Goal: Information Seeking & Learning: Learn about a topic

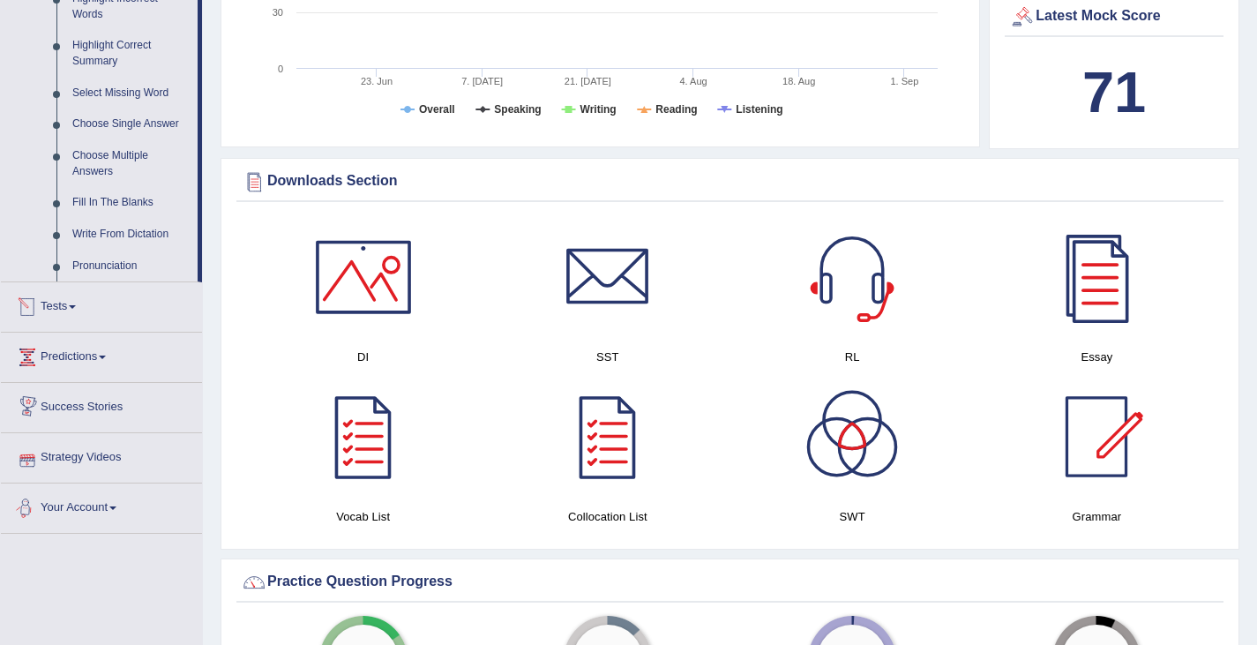
scroll to position [668, 0]
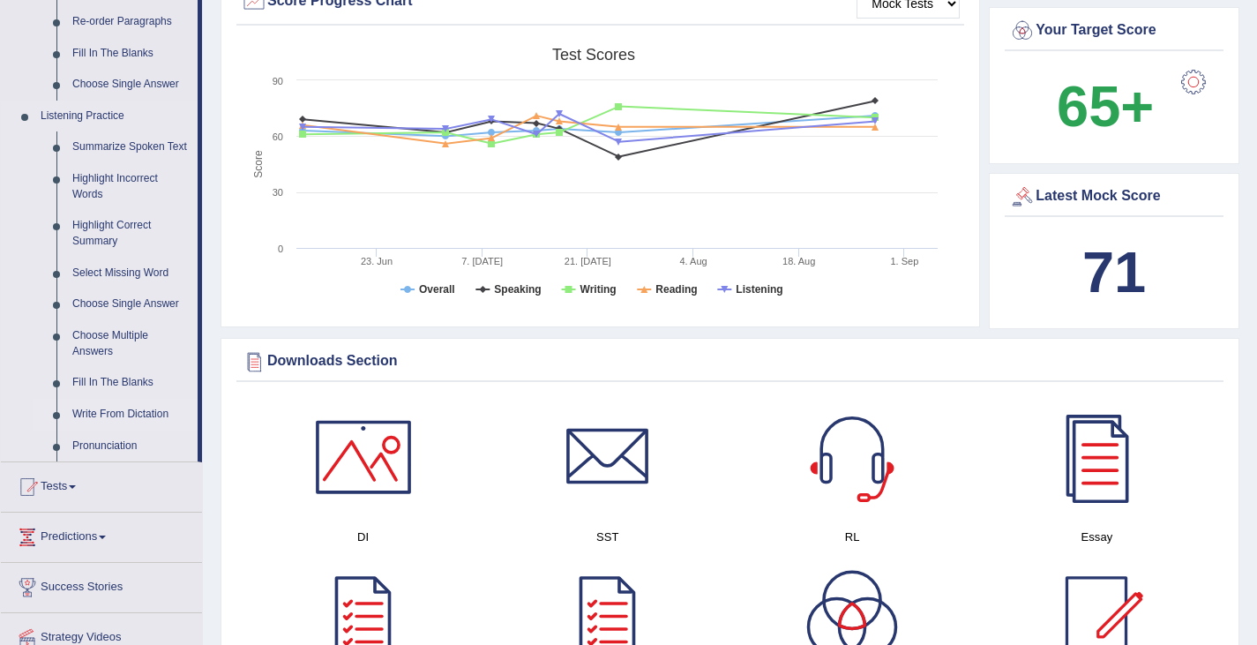
click at [109, 431] on link "Write From Dictation" at bounding box center [130, 415] width 133 height 32
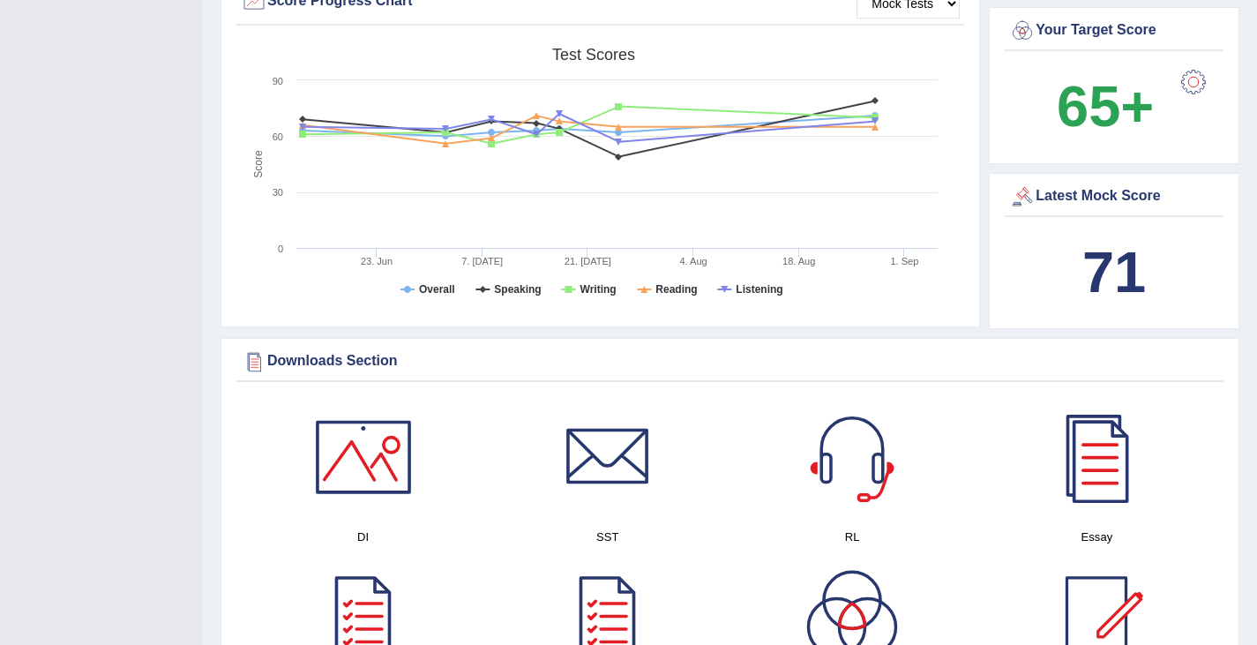
scroll to position [273, 0]
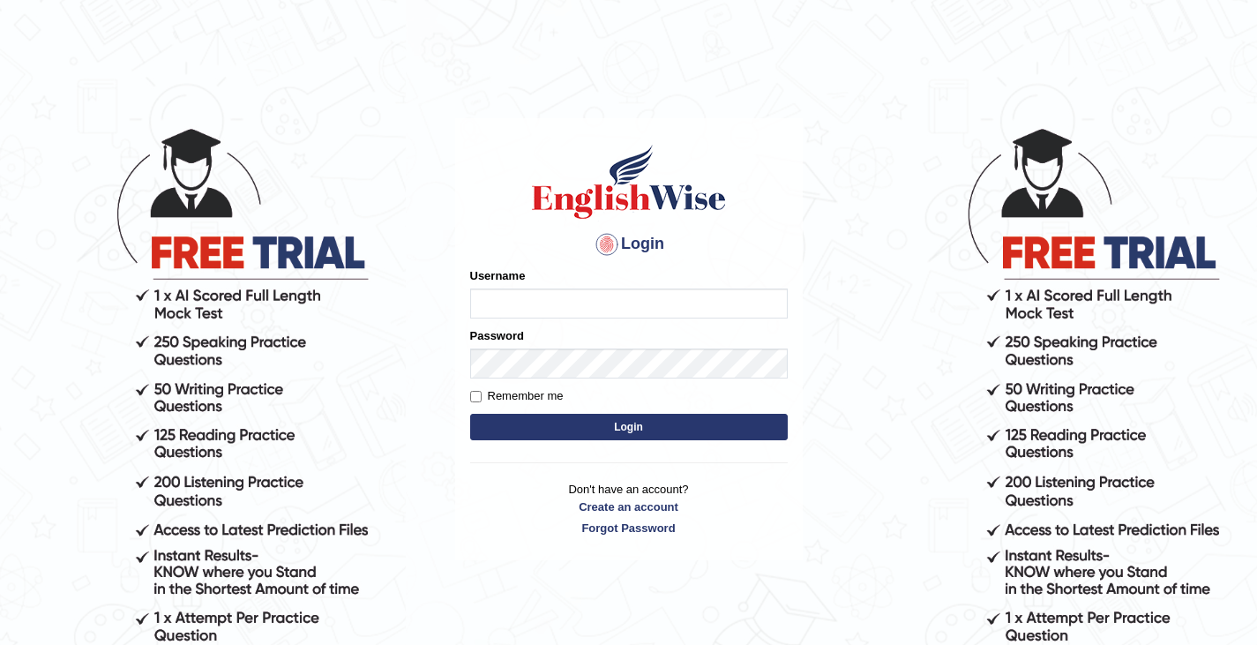
click at [493, 305] on input "Username" at bounding box center [629, 303] width 318 height 30
type input "0411980057"
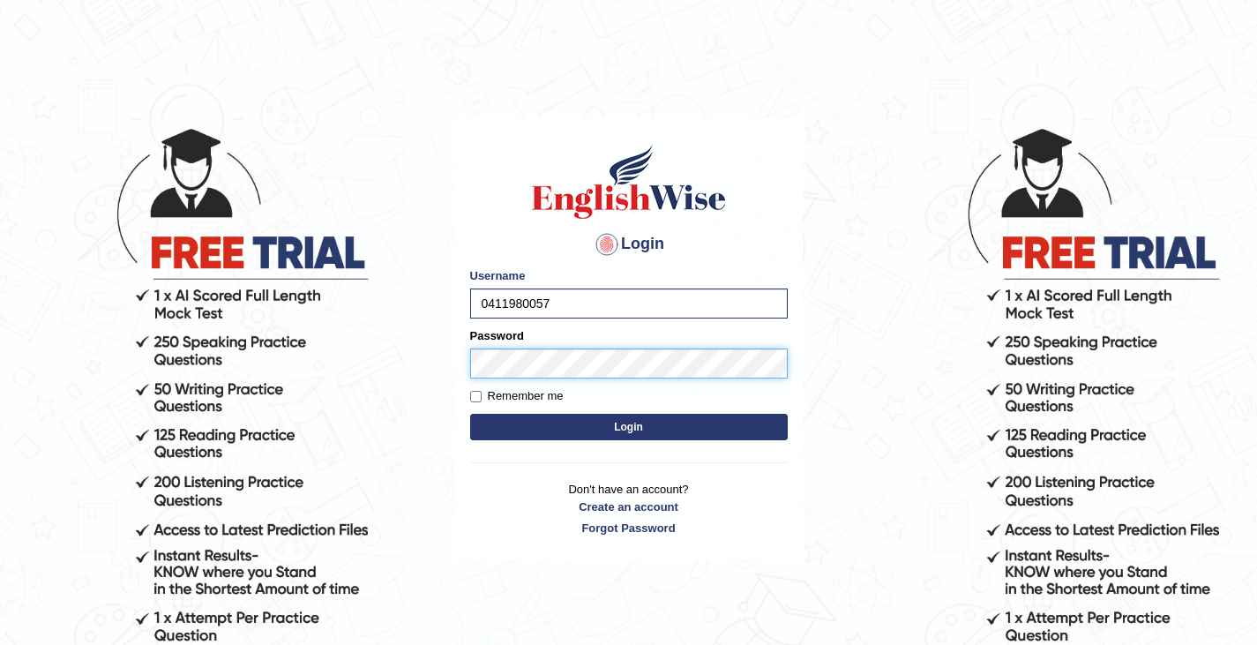
click at [470, 414] on button "Login" at bounding box center [629, 427] width 318 height 26
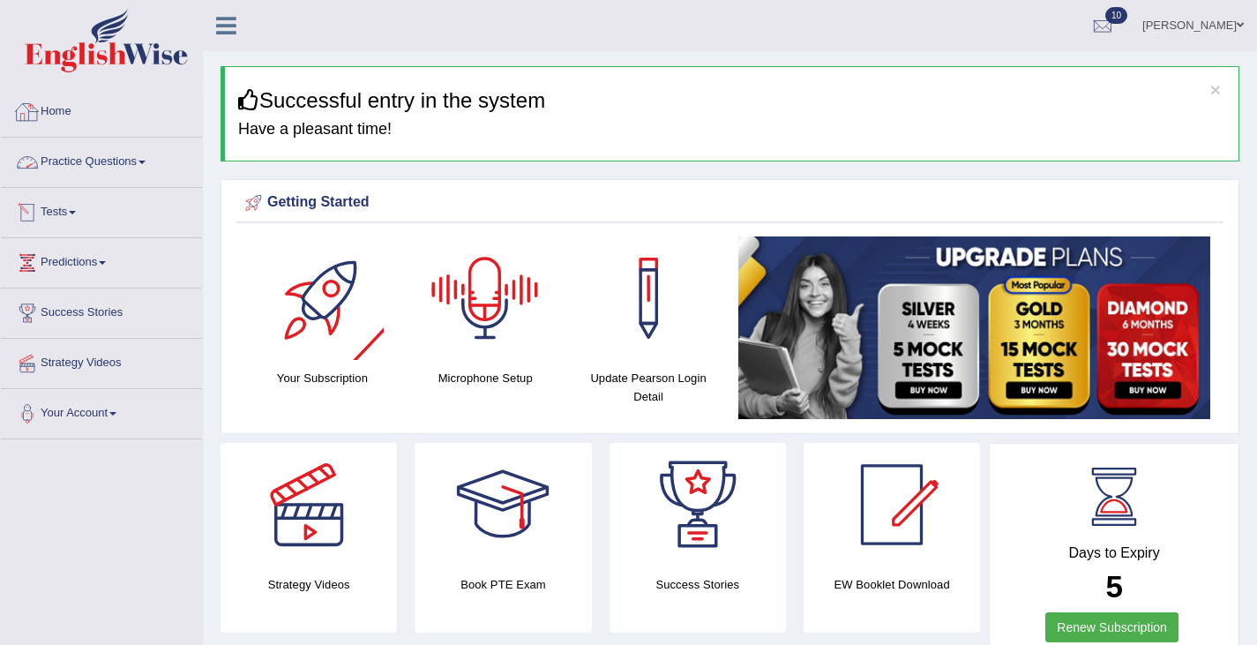
click at [124, 157] on link "Practice Questions" at bounding box center [101, 160] width 201 height 44
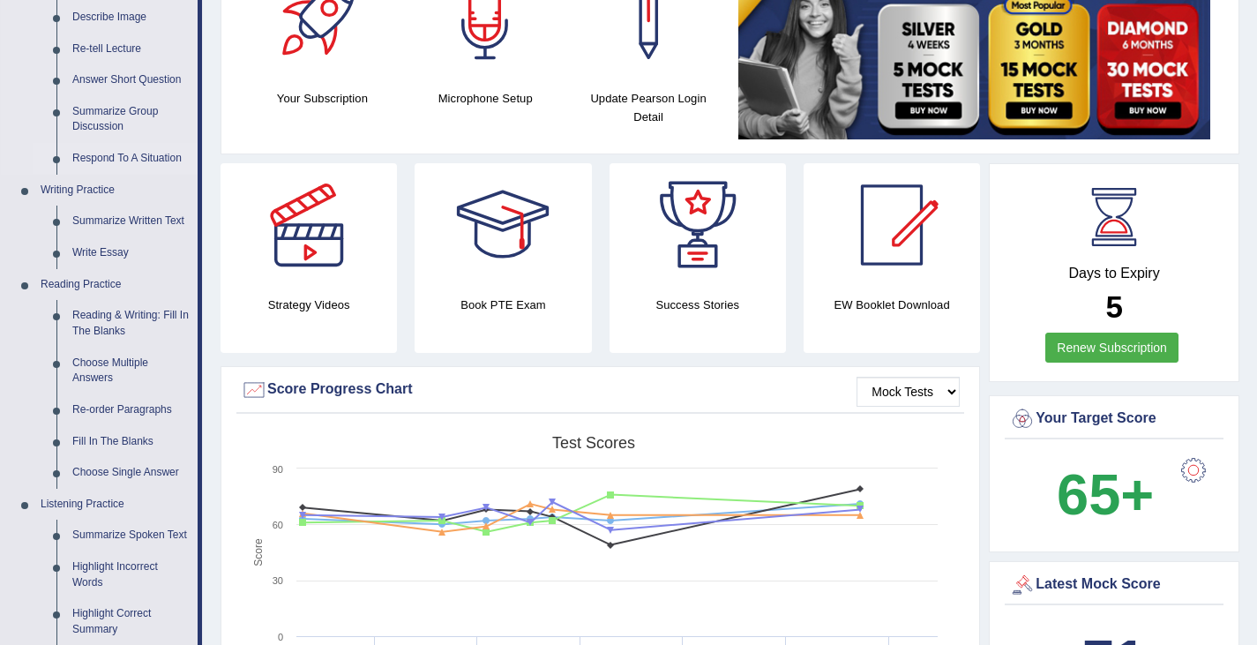
scroll to position [678, 0]
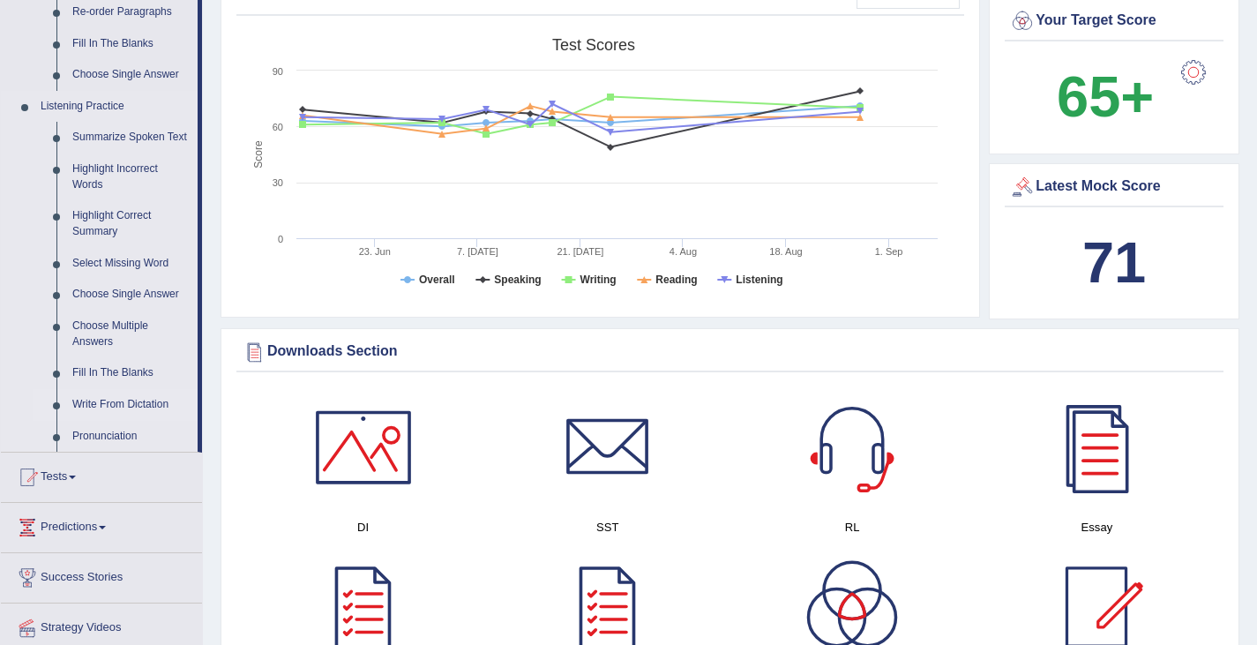
click at [103, 419] on link "Write From Dictation" at bounding box center [130, 405] width 133 height 32
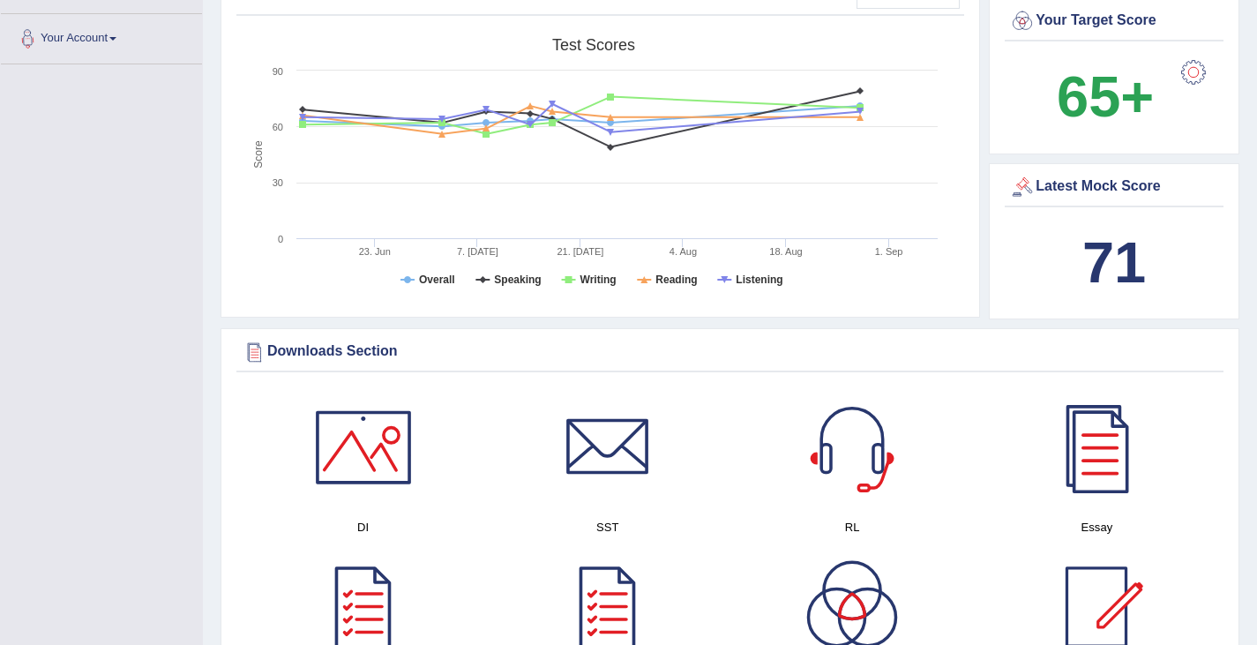
scroll to position [191, 0]
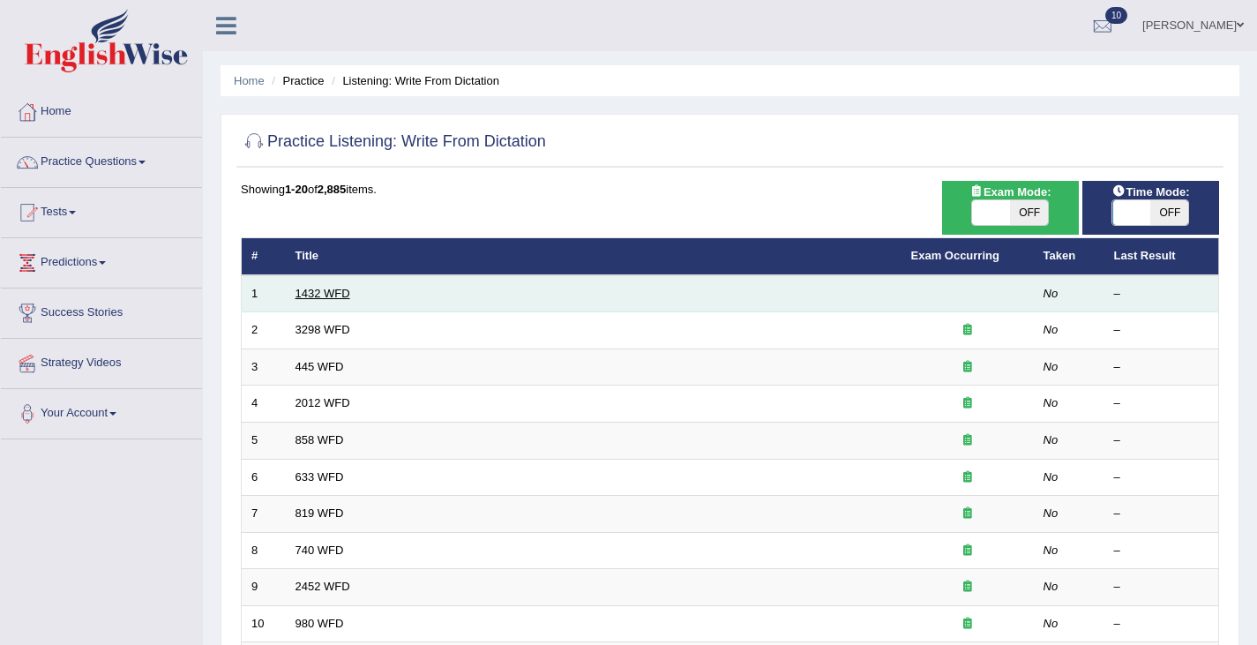
click at [322, 292] on link "1432 WFD" at bounding box center [323, 293] width 55 height 13
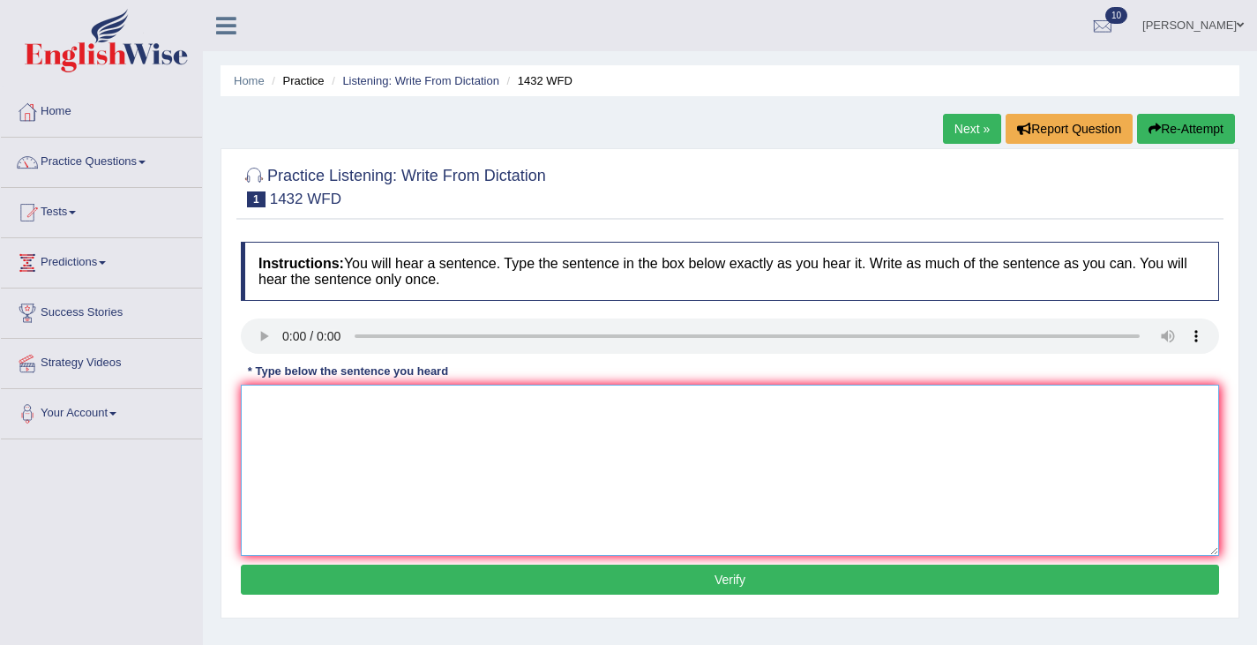
click at [365, 442] on textarea at bounding box center [730, 470] width 978 height 171
click at [349, 453] on textarea at bounding box center [730, 470] width 978 height 171
type textarea "More physical activity is beneficial to your health."
click at [721, 581] on button "Verify" at bounding box center [730, 580] width 978 height 30
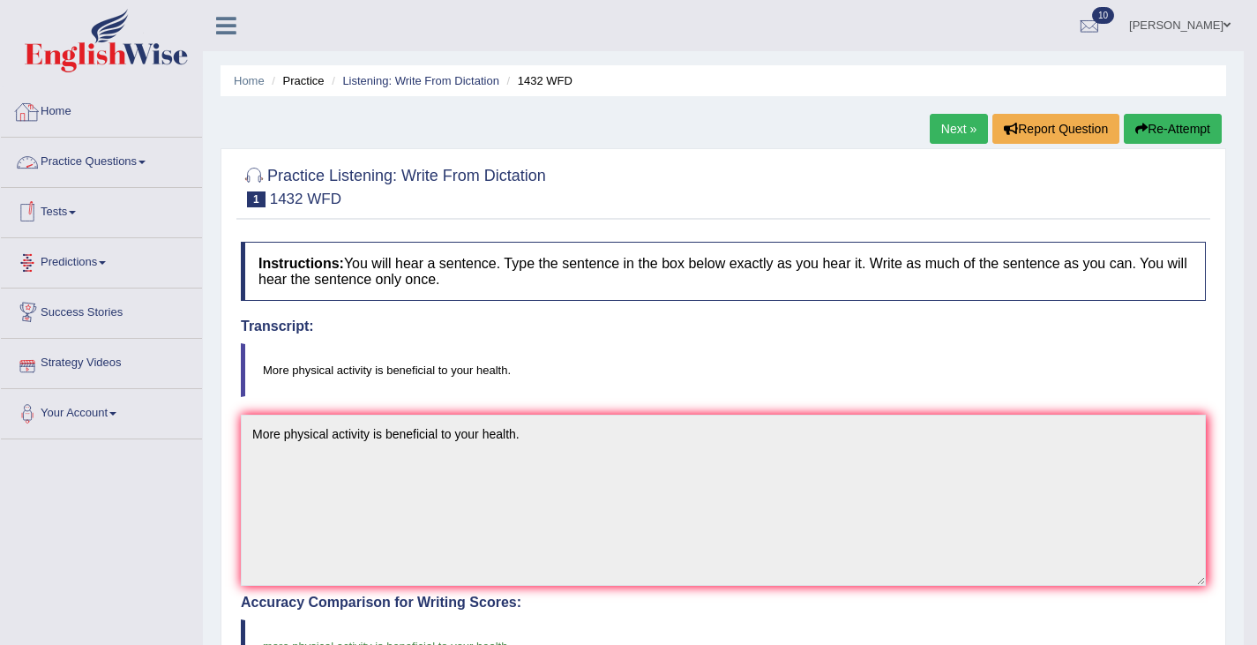
click at [88, 169] on link "Practice Questions" at bounding box center [101, 160] width 201 height 44
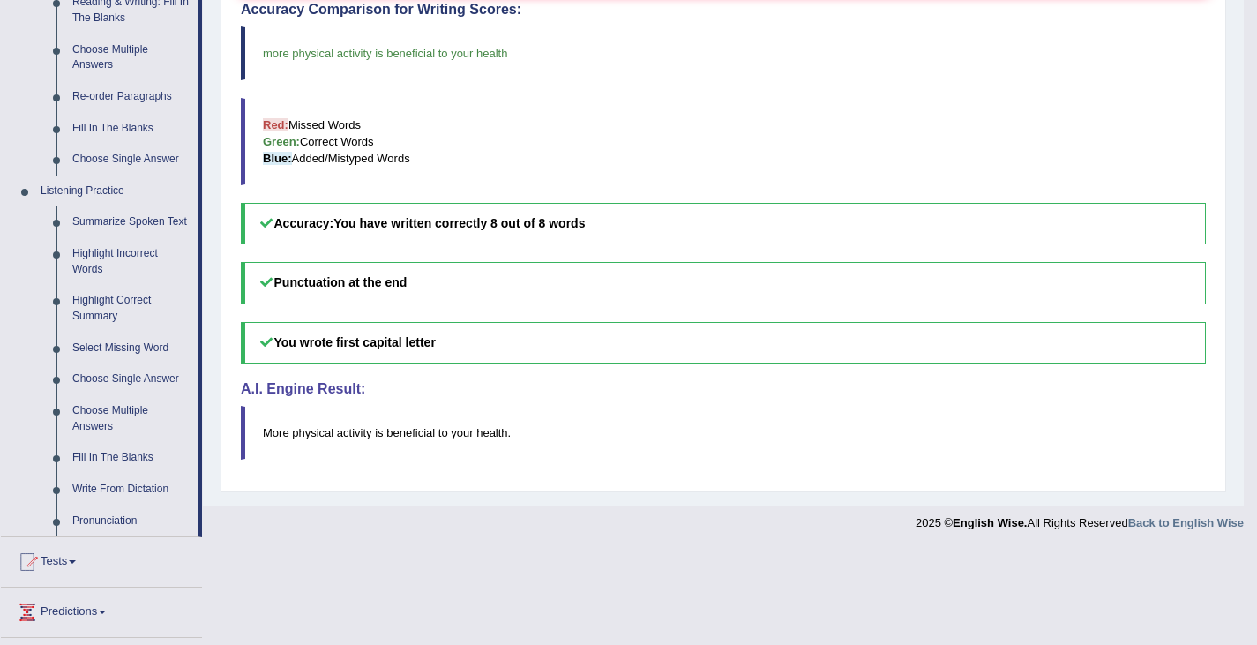
scroll to position [620, 0]
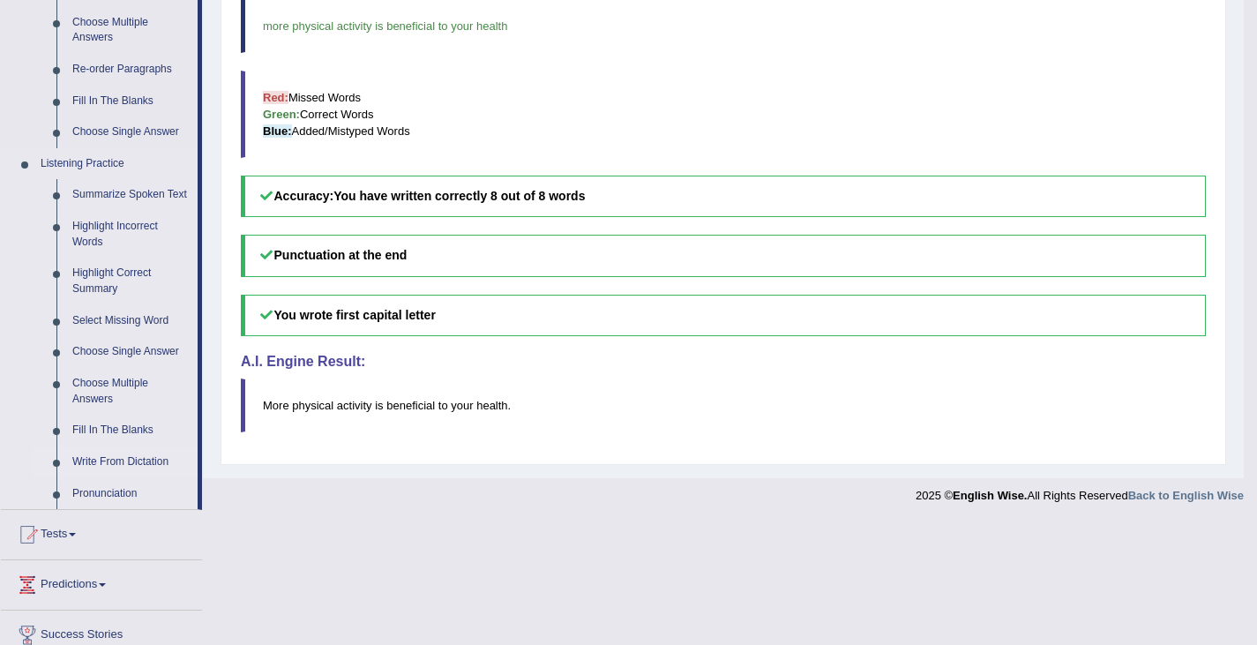
click at [94, 478] on link "Write From Dictation" at bounding box center [130, 462] width 133 height 32
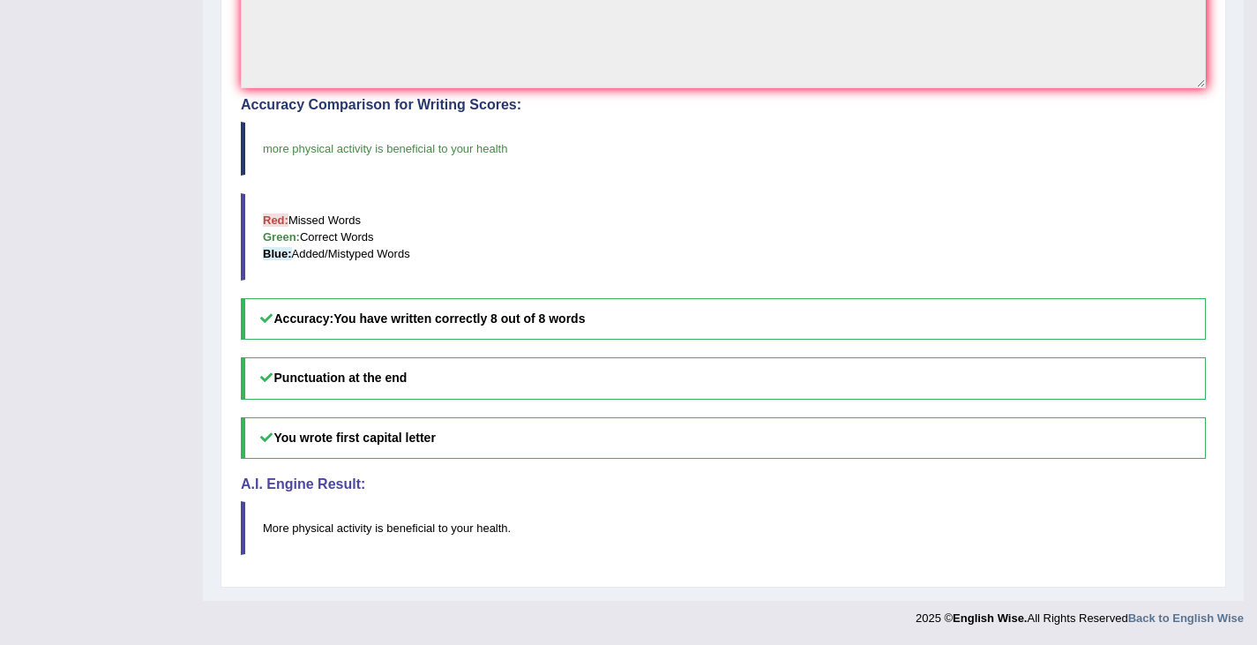
scroll to position [240, 0]
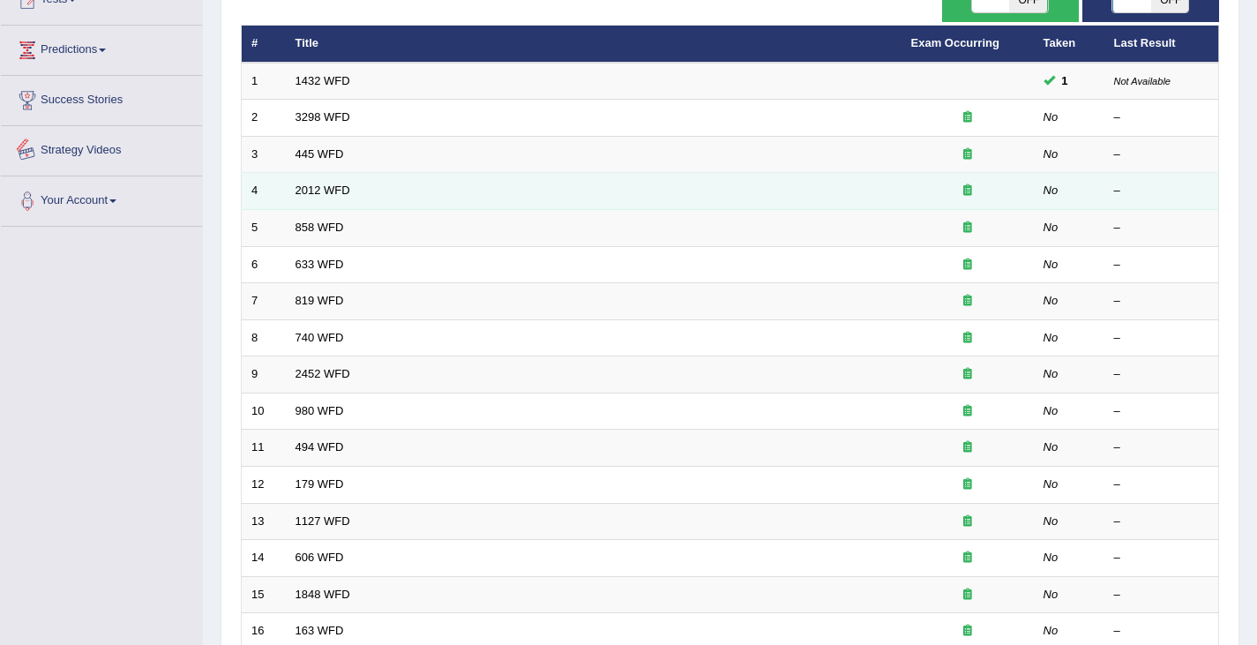
scroll to position [523, 0]
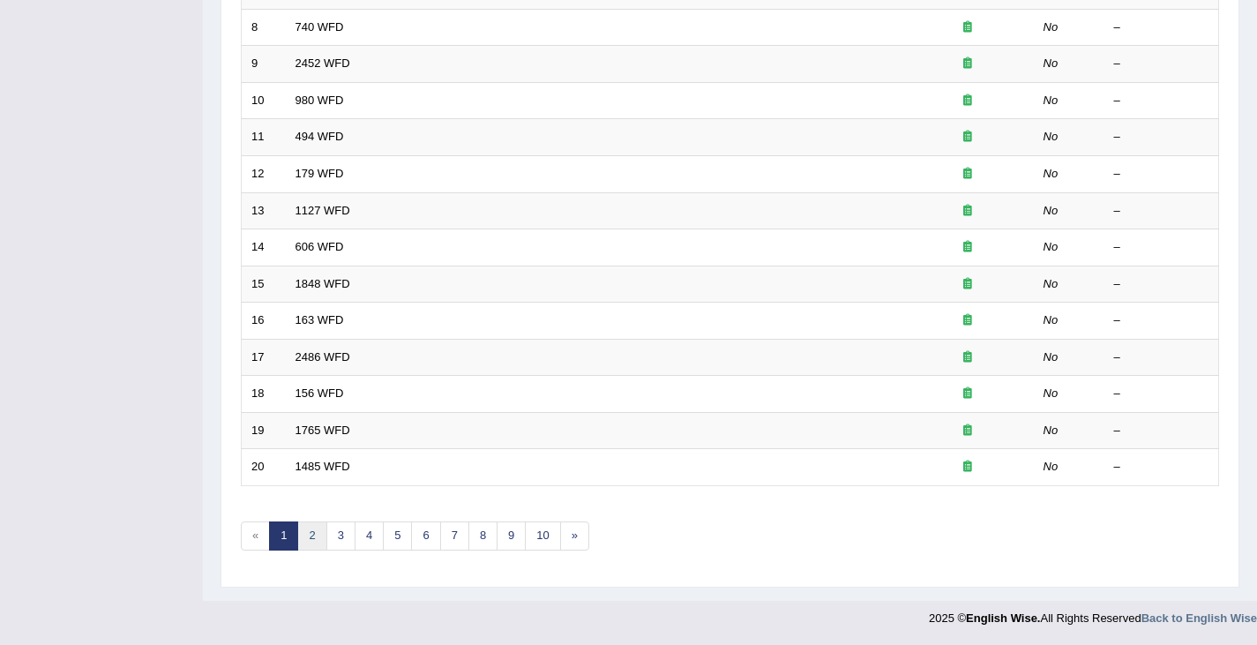
click at [311, 540] on link "2" at bounding box center [311, 535] width 29 height 29
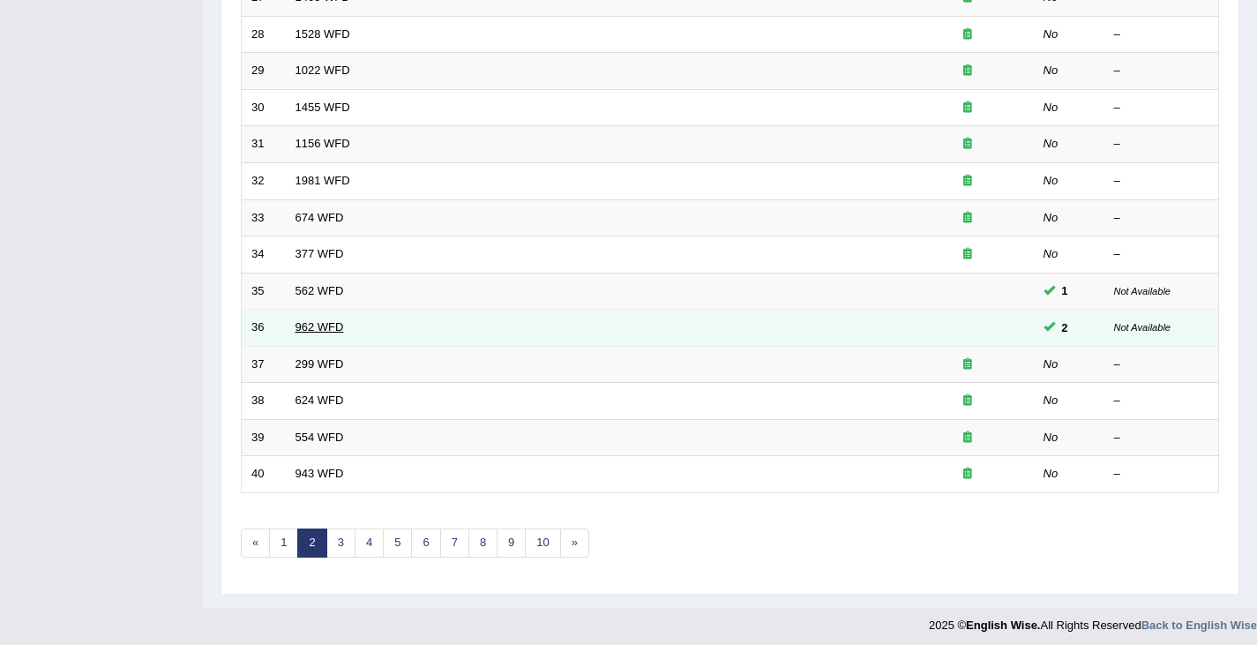
click at [329, 331] on link "962 WFD" at bounding box center [320, 326] width 49 height 13
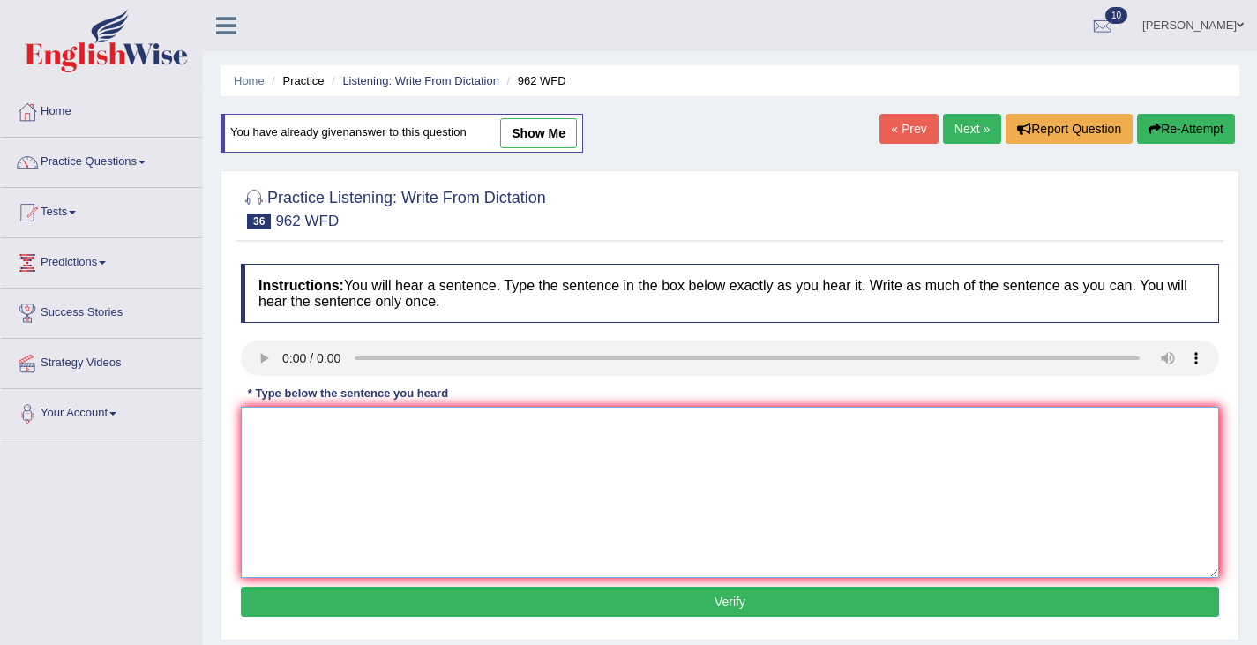
click at [279, 450] on textarea at bounding box center [730, 492] width 978 height 171
type textarea "i"
drag, startPoint x: 255, startPoint y: 425, endPoint x: 255, endPoint y: 503, distance: 77.6
click at [255, 426] on textarea "if you have any questions about the exam, please raise your hands." at bounding box center [730, 492] width 978 height 171
type textarea "If you have any questions about the exam, please raise your hands."
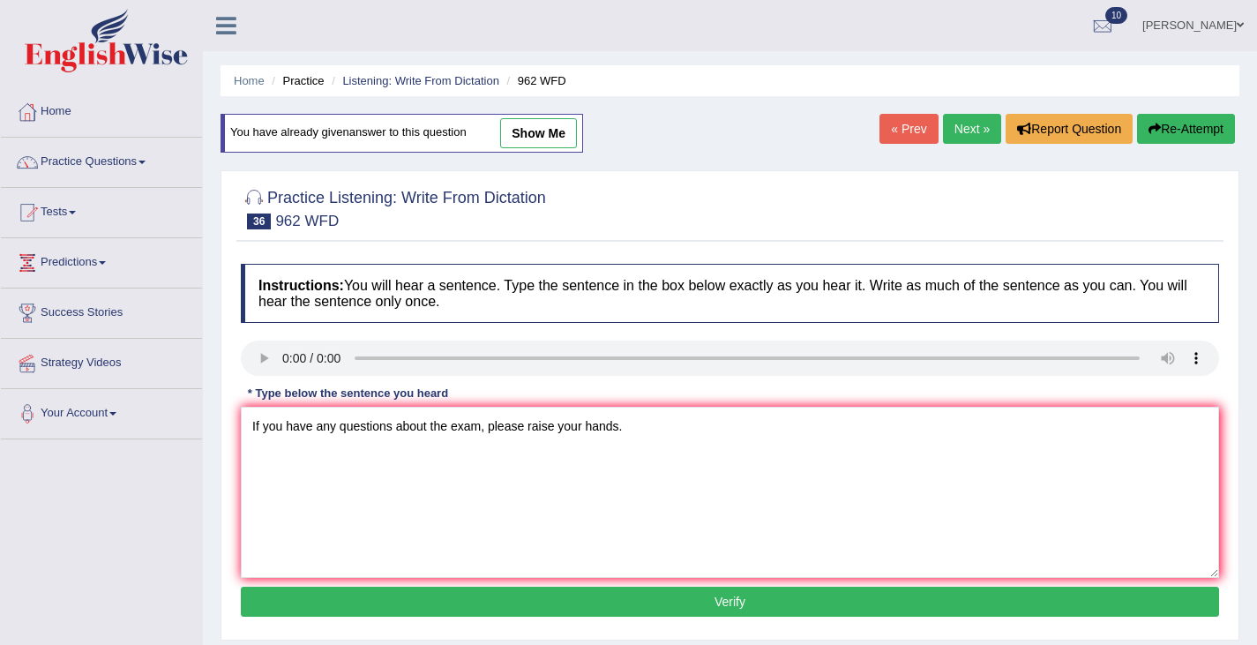
click at [689, 597] on button "Verify" at bounding box center [730, 602] width 978 height 30
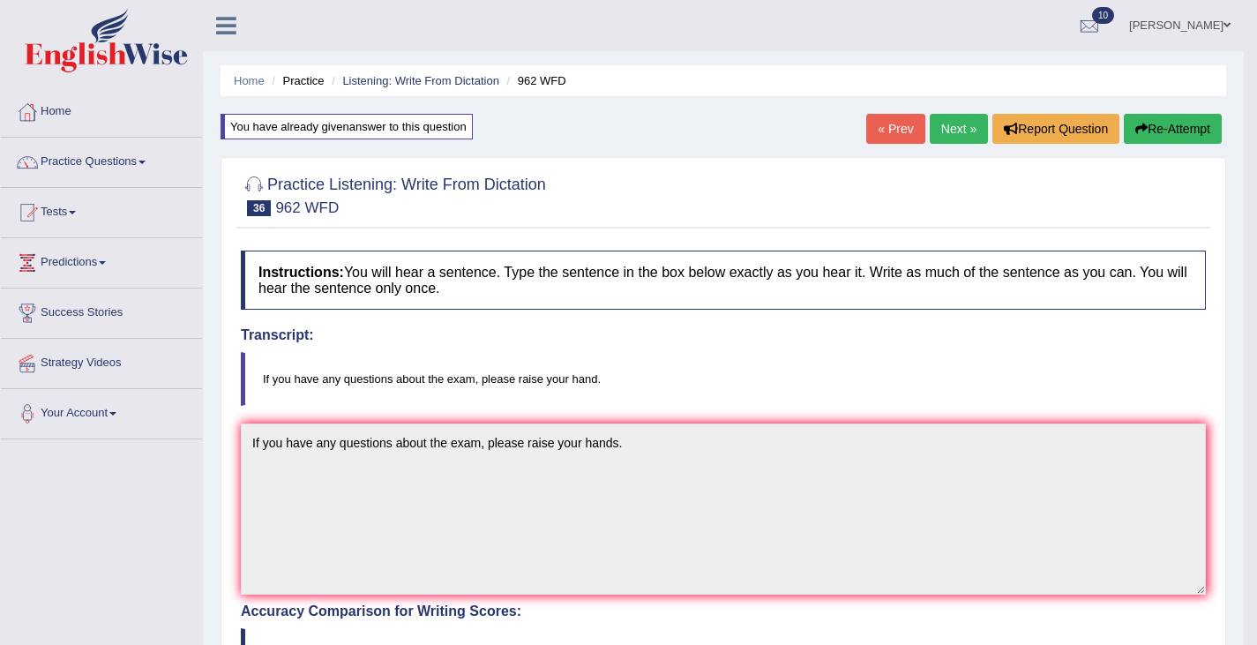
click at [950, 126] on link "Next »" at bounding box center [959, 129] width 58 height 30
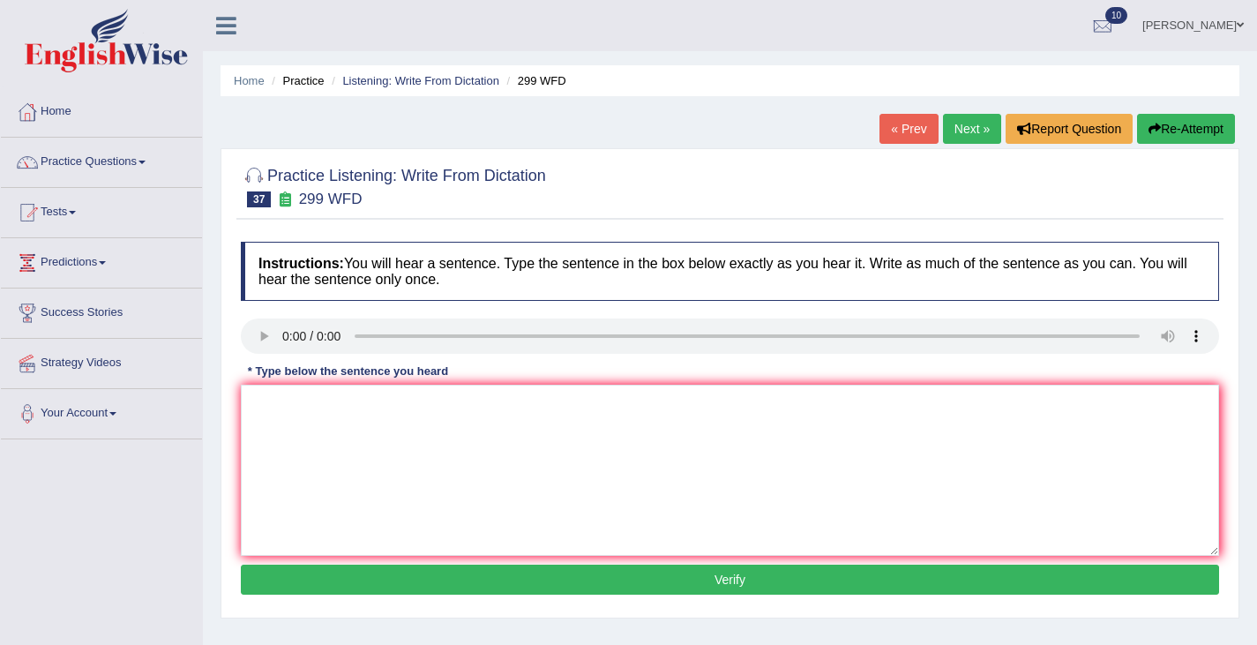
click at [282, 378] on div "* Type below the sentence you heard" at bounding box center [348, 371] width 214 height 17
click at [268, 421] on textarea at bounding box center [730, 470] width 978 height 171
click at [299, 407] on textarea "Students representative will be visited the class with voting forms." at bounding box center [730, 470] width 978 height 171
click at [376, 400] on textarea "Student representative will be visited the class with voting forms." at bounding box center [730, 470] width 978 height 171
click at [458, 403] on textarea "Student representatives will be visited the class with voting forms." at bounding box center [730, 470] width 978 height 171
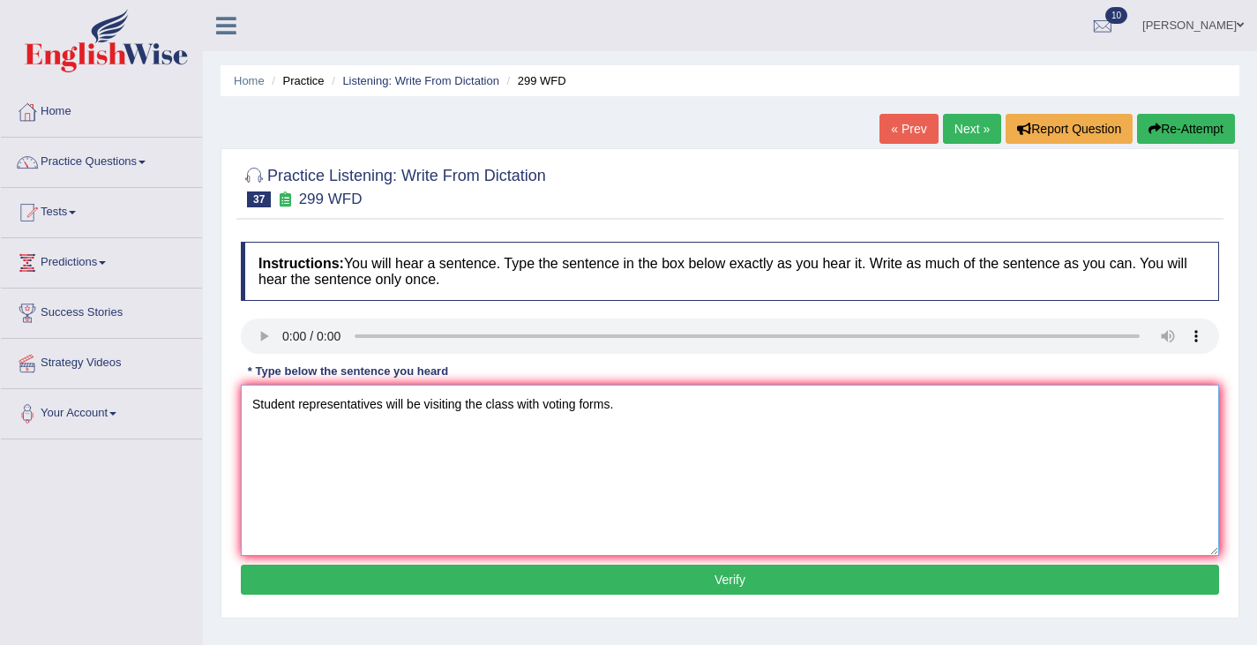
click at [517, 406] on textarea "Student representatives will be visiting the class with voting forms." at bounding box center [730, 470] width 978 height 171
type textarea "Student representatives will be visiting the classes with voting forms."
click at [721, 582] on button "Verify" at bounding box center [730, 580] width 978 height 30
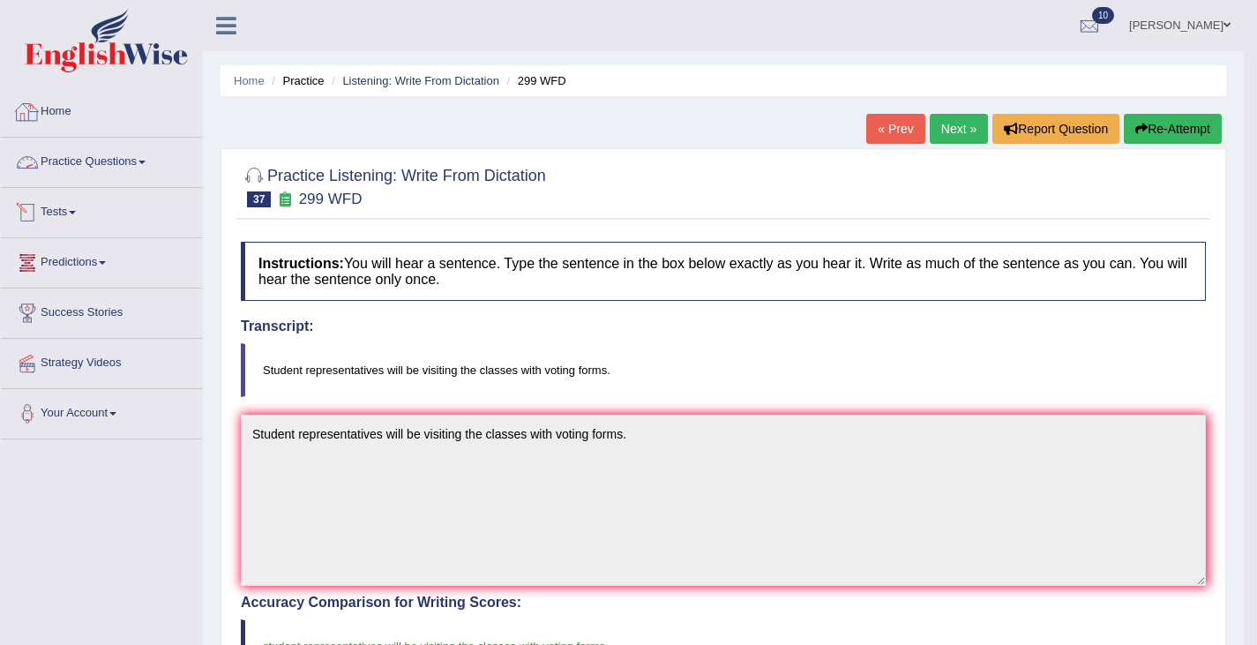
click at [77, 169] on link "Practice Questions" at bounding box center [101, 160] width 201 height 44
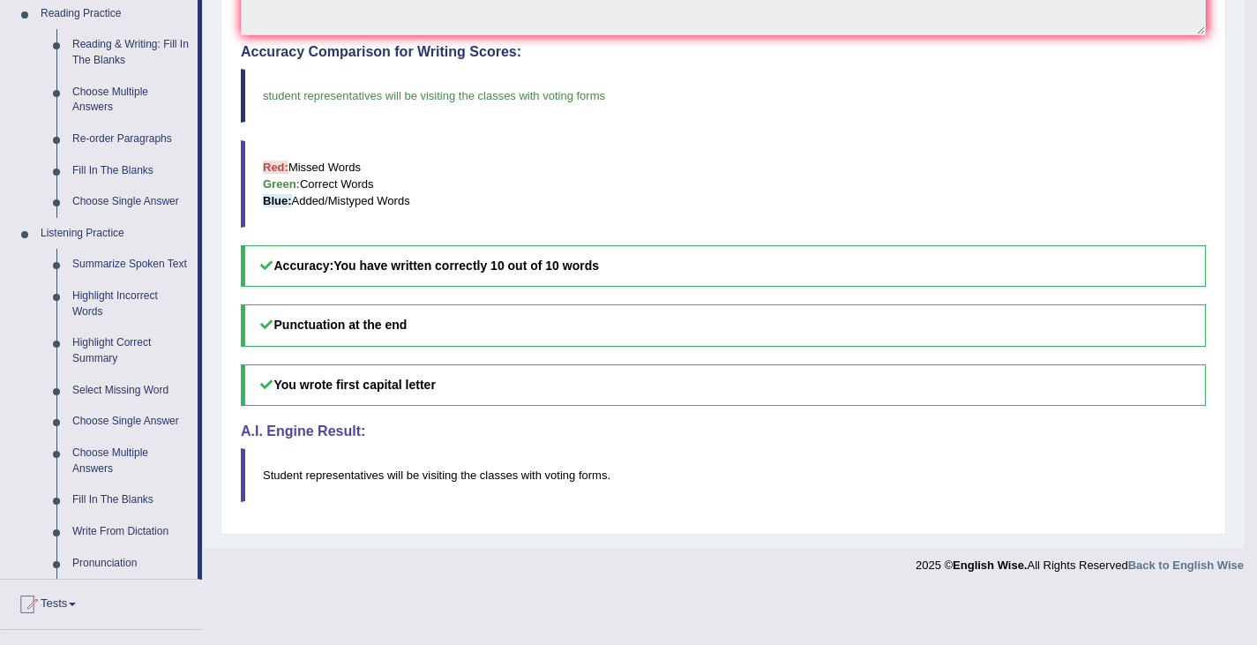
scroll to position [753, 0]
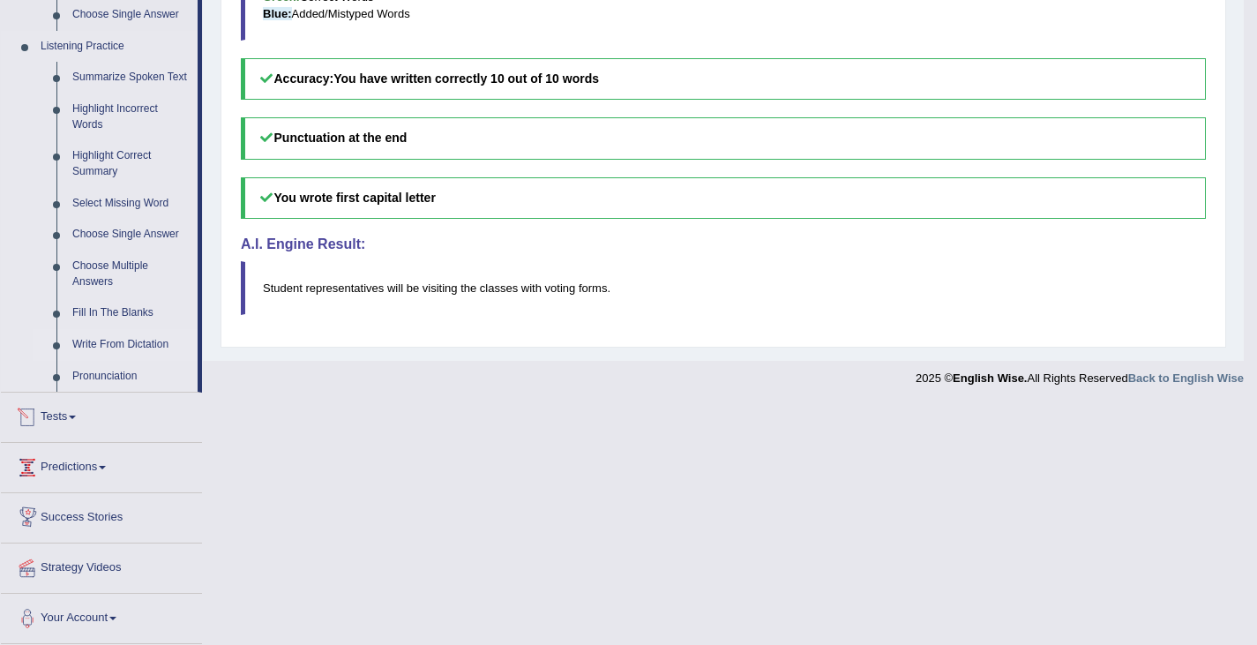
click at [93, 345] on link "Write From Dictation" at bounding box center [130, 345] width 133 height 32
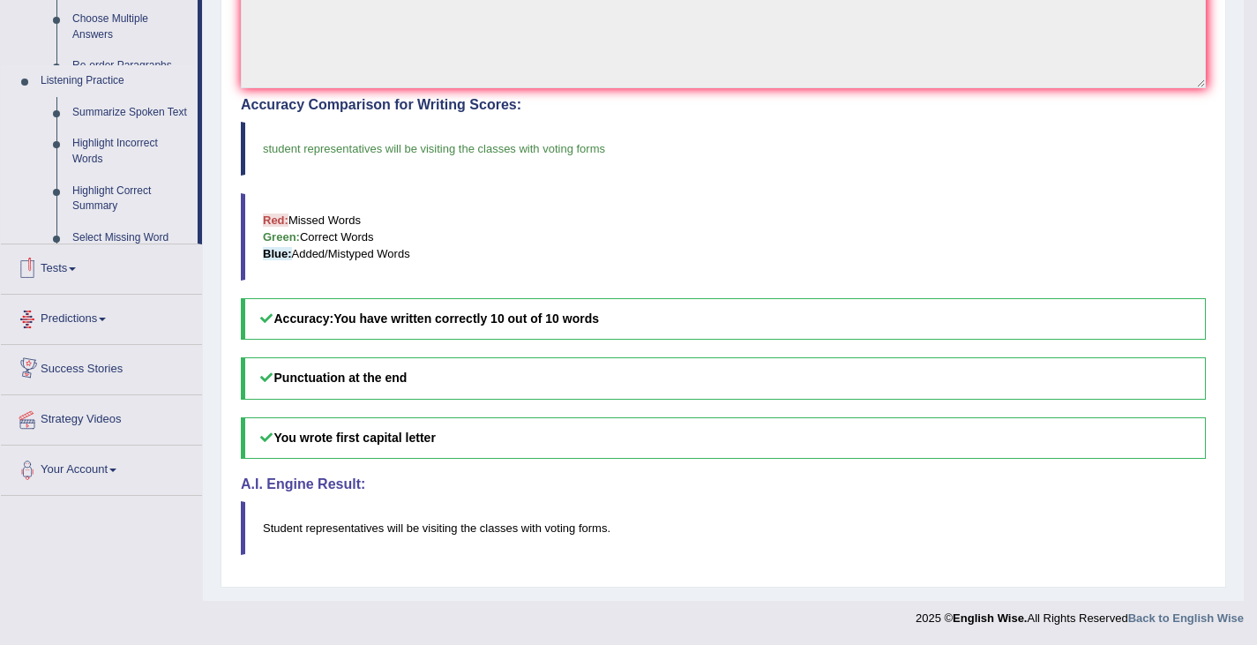
scroll to position [498, 0]
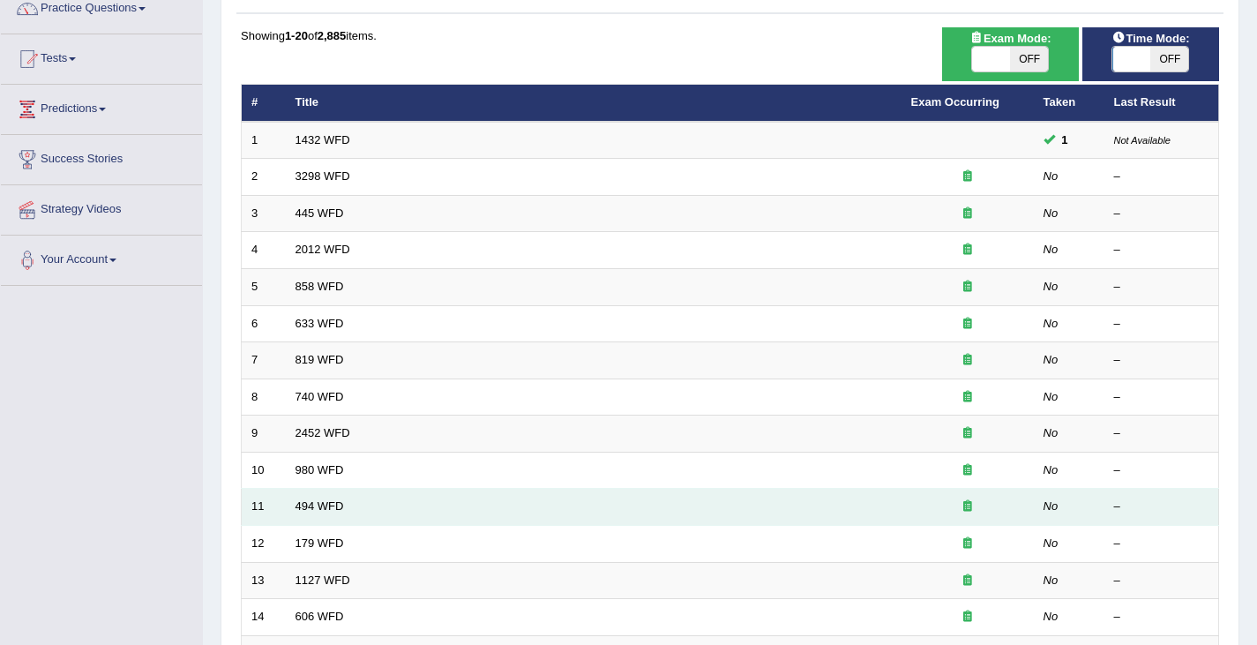
scroll to position [140, 0]
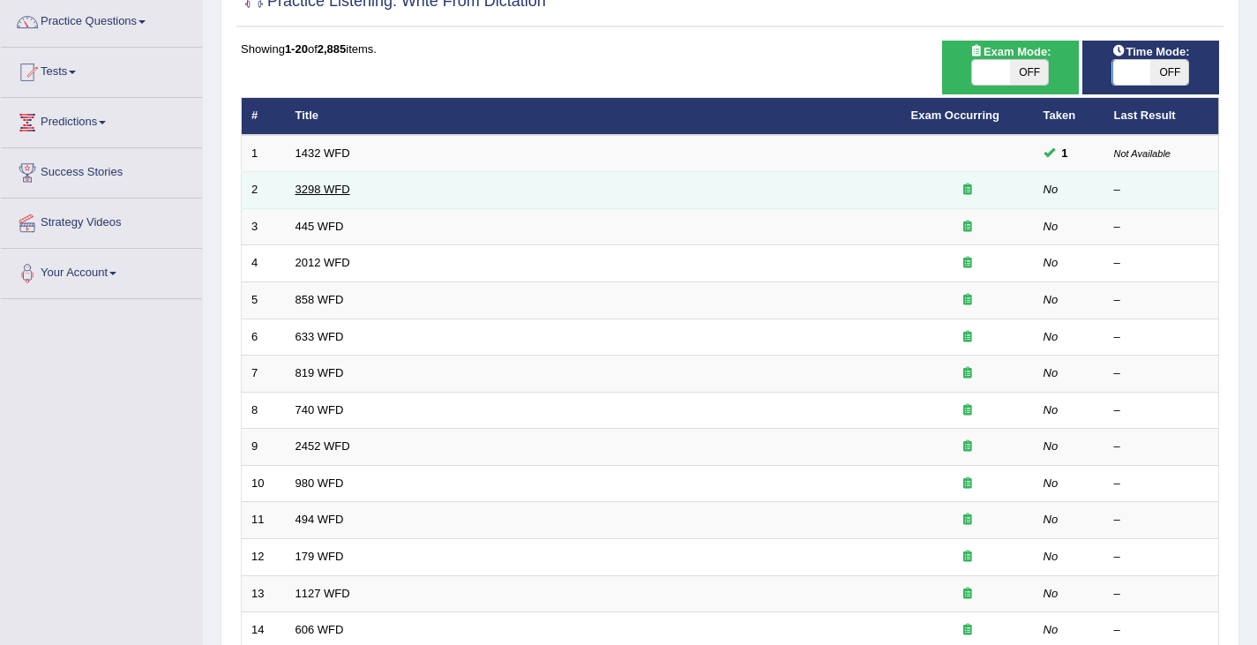
click at [303, 191] on link "3298 WFD" at bounding box center [323, 189] width 55 height 13
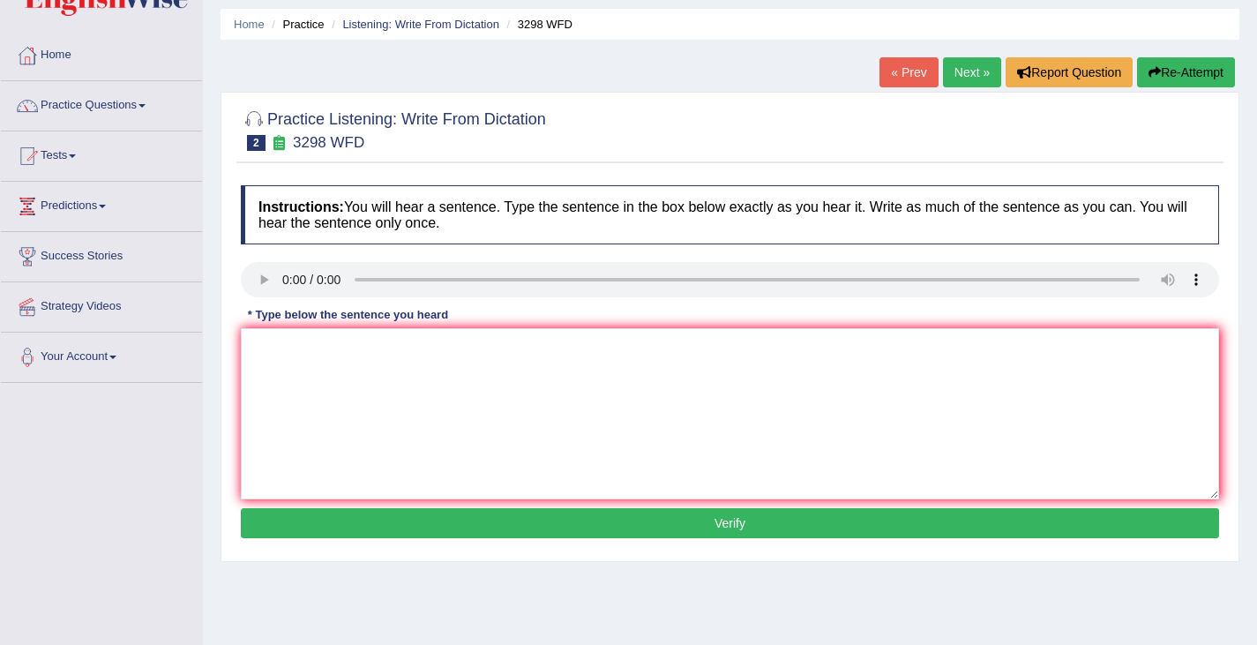
scroll to position [60, 0]
